Goal: Go to known website: Go to known website

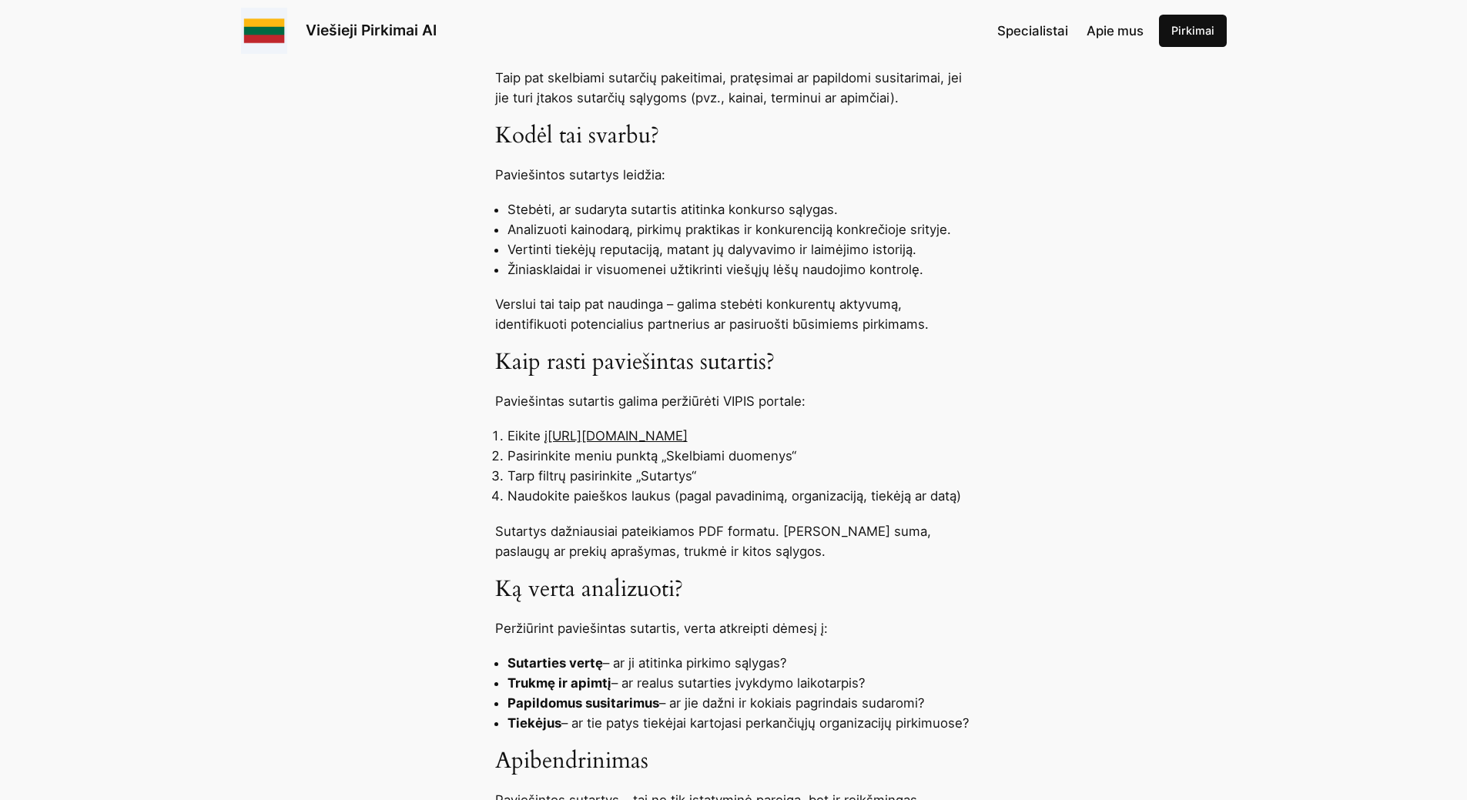
scroll to position [924, 0]
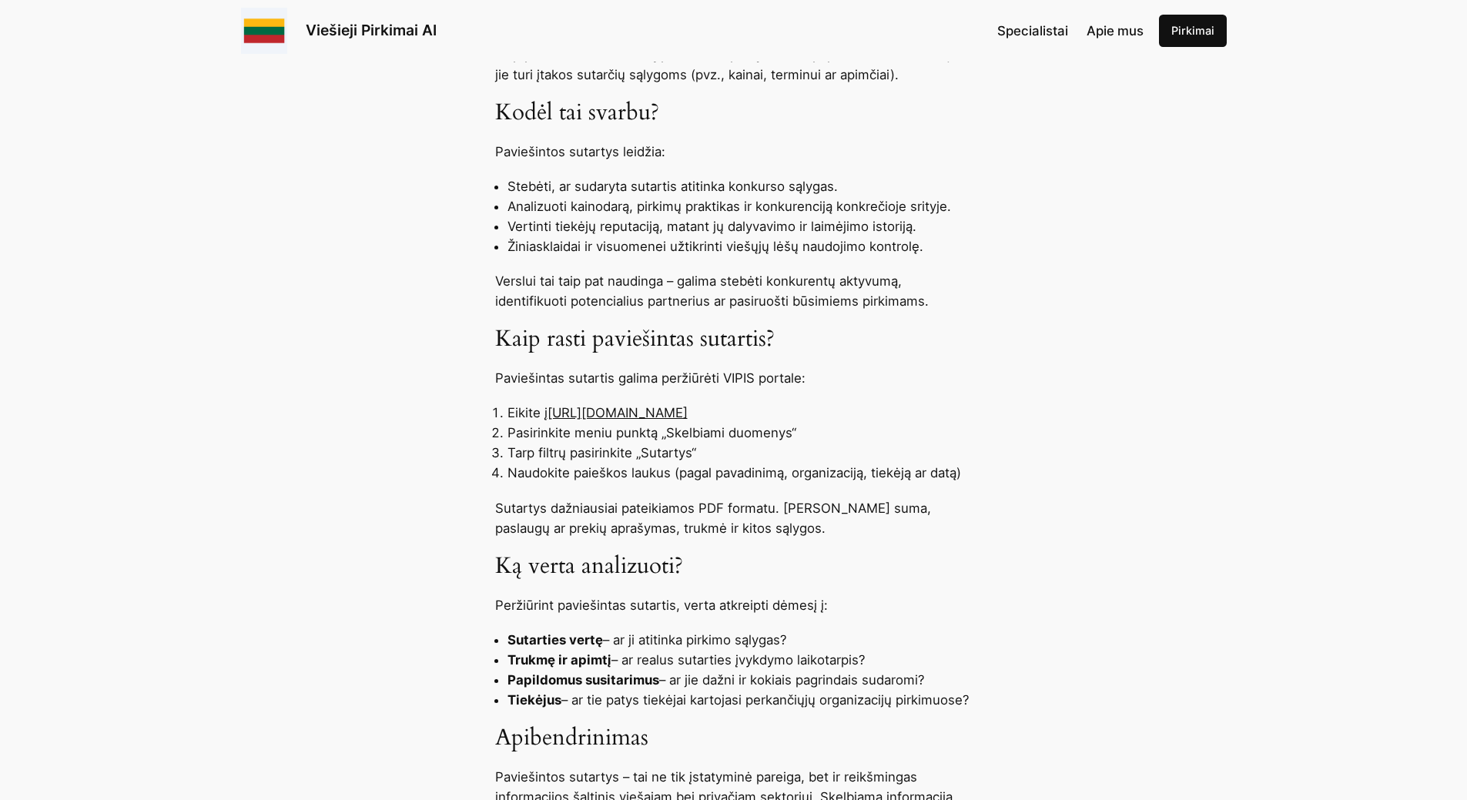
click at [641, 420] on link "[URL][DOMAIN_NAME]" at bounding box center [617, 412] width 140 height 15
click at [662, 420] on link "[URL][DOMAIN_NAME]" at bounding box center [617, 412] width 140 height 15
drag, startPoint x: 614, startPoint y: 444, endPoint x: 569, endPoint y: 444, distance: 45.4
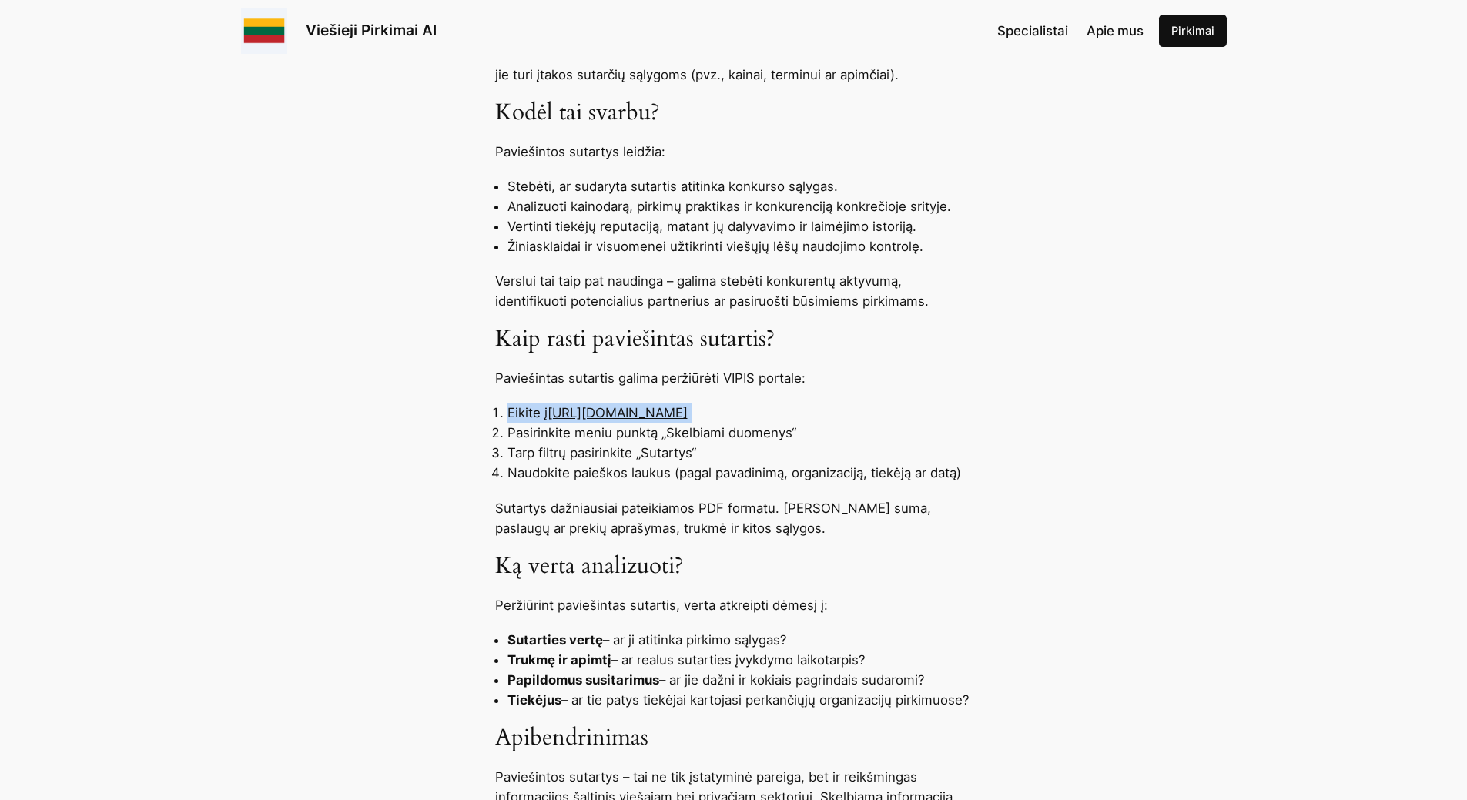
click at [613, 423] on li "Eikite į [URL][DOMAIN_NAME]" at bounding box center [739, 413] width 465 height 20
click at [558, 420] on link "[URL][DOMAIN_NAME]" at bounding box center [617, 412] width 140 height 15
click at [551, 420] on link "[URL][DOMAIN_NAME]" at bounding box center [617, 412] width 140 height 15
drag, startPoint x: 552, startPoint y: 453, endPoint x: 769, endPoint y: 453, distance: 217.1
click at [769, 423] on li "Eikite į [URL][DOMAIN_NAME]" at bounding box center [739, 413] width 465 height 20
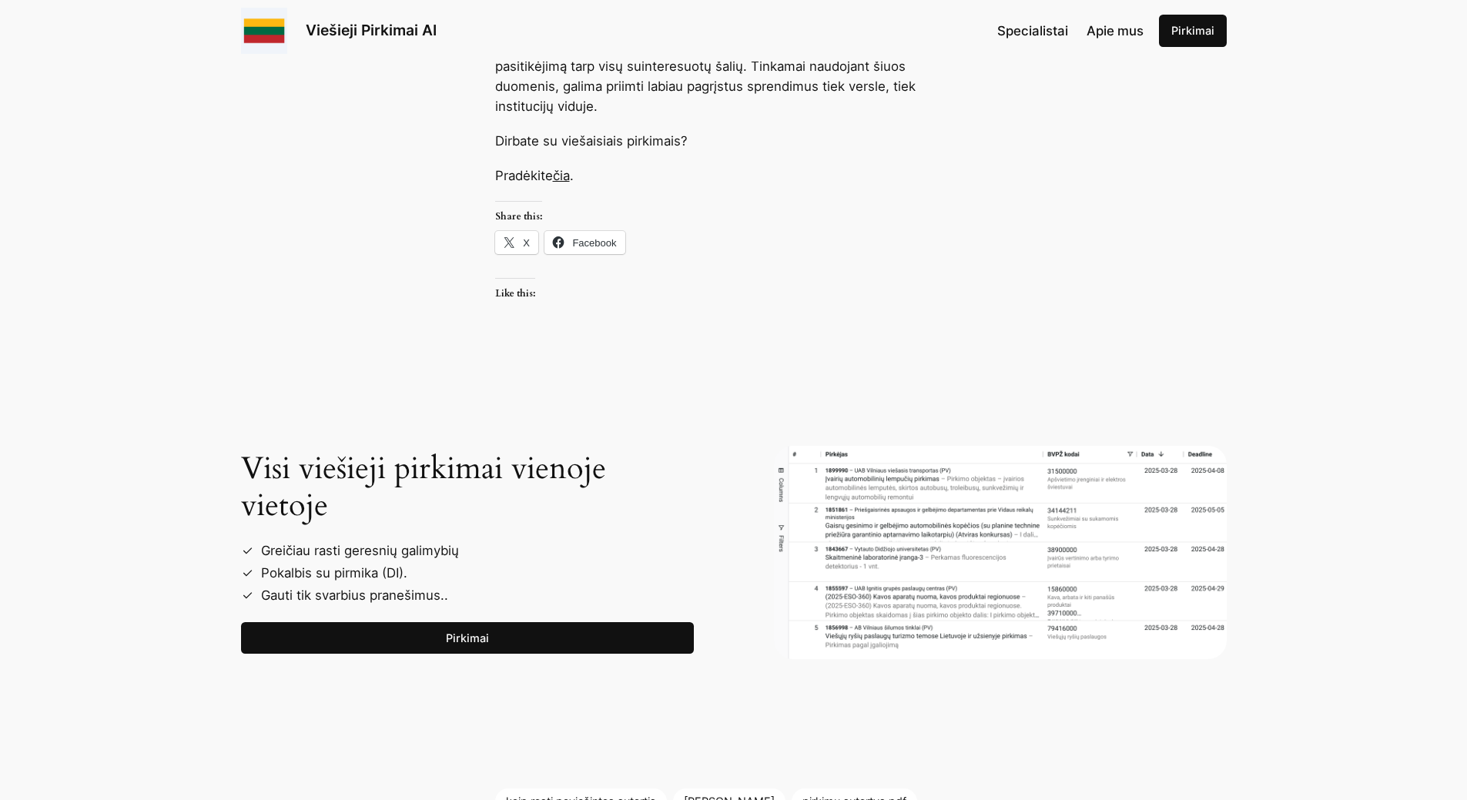
scroll to position [1694, 0]
